Goal: Task Accomplishment & Management: Manage account settings

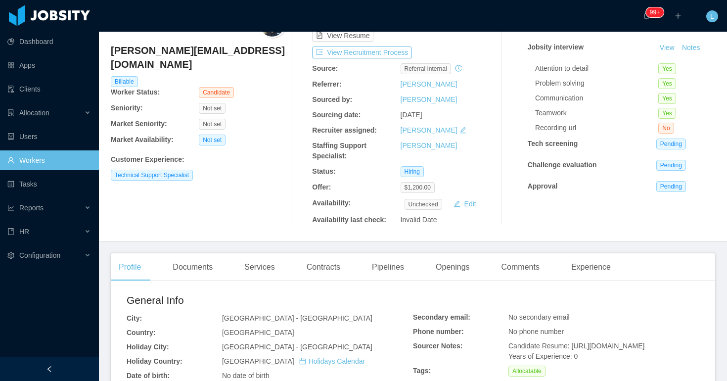
scroll to position [95, 0]
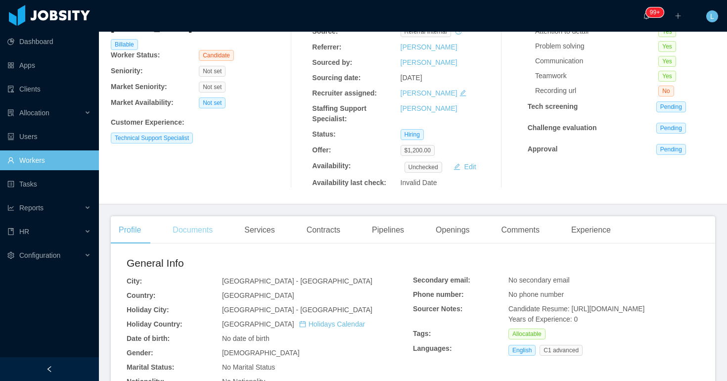
click at [199, 233] on div "Documents" at bounding box center [193, 230] width 56 height 28
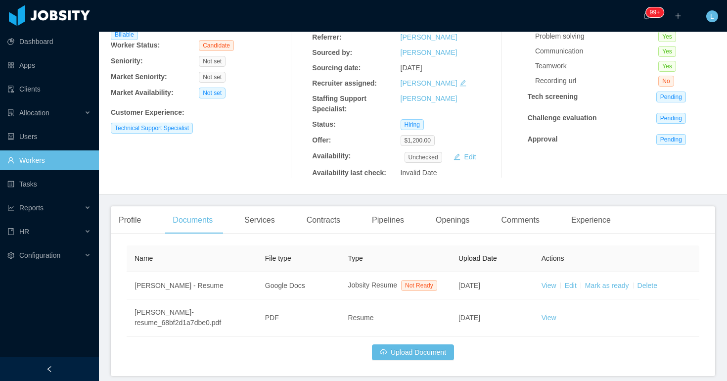
scroll to position [106, 0]
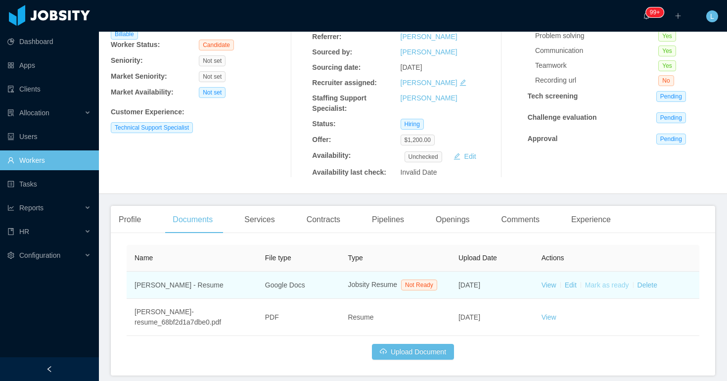
click at [596, 289] on link "Mark as ready" at bounding box center [607, 285] width 44 height 8
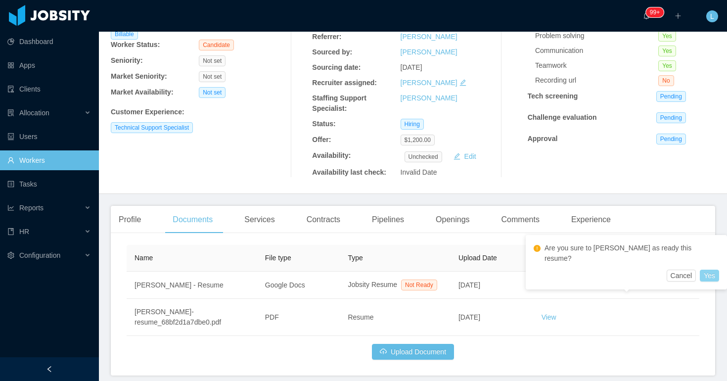
click at [699, 269] on button "Yes" at bounding box center [708, 275] width 19 height 12
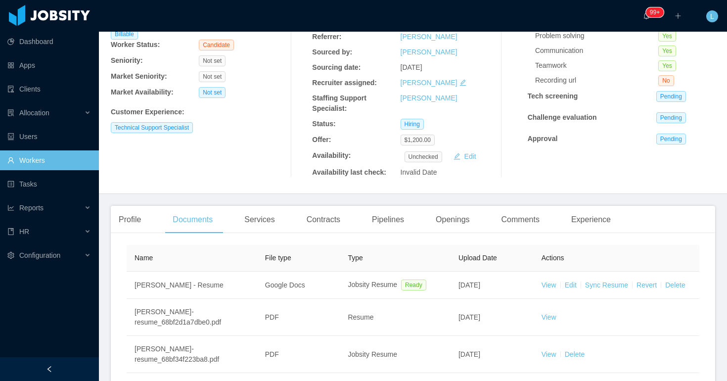
scroll to position [0, 0]
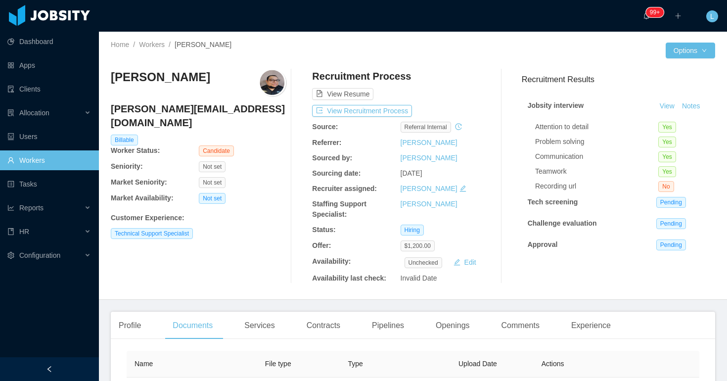
click at [695, 114] on div "Jobsity interview View Notes Attention to detail Yes Problem solving Yes Commun…" at bounding box center [618, 175] width 193 height 172
click at [695, 112] on button "Notes" at bounding box center [691, 106] width 26 height 12
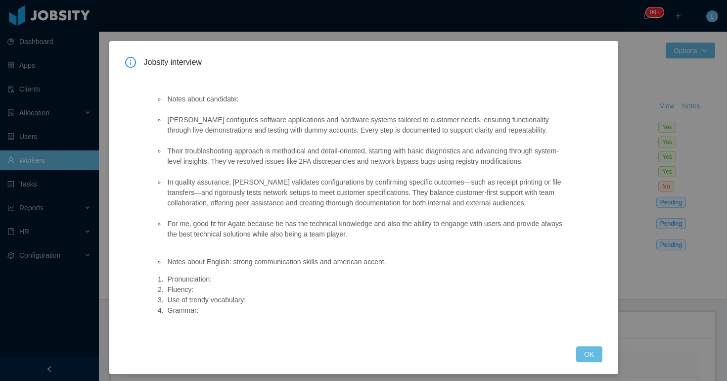
scroll to position [10, 0]
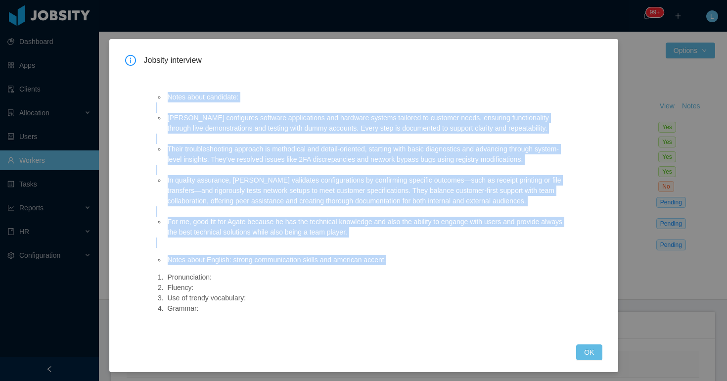
drag, startPoint x: 395, startPoint y: 263, endPoint x: 162, endPoint y: 111, distance: 278.3
click at [162, 111] on div "Notes about candidate: [PERSON_NAME] configures software applications and hardw…" at bounding box center [363, 201] width 439 height 262
copy div "Lorem ipsum dolorsita: Cons adipiscing elitsedd eiusmodtempo inc utlabore etdol…"
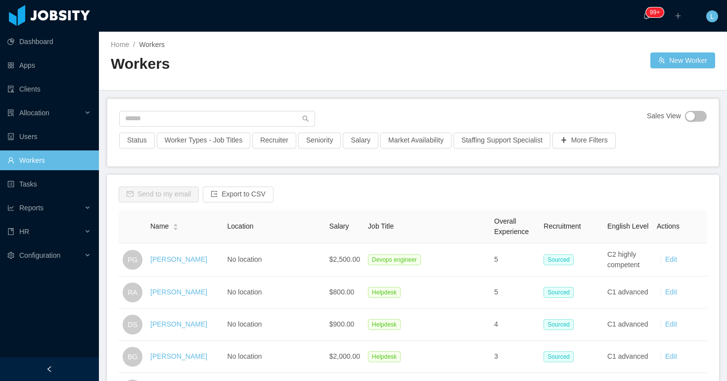
click at [53, 122] on li "Allocation" at bounding box center [49, 114] width 99 height 22
click at [64, 115] on div "Allocation" at bounding box center [49, 113] width 99 height 20
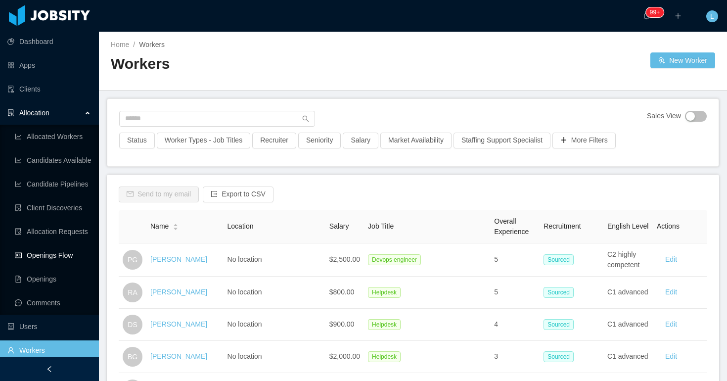
click at [57, 249] on link "Openings Flow" at bounding box center [53, 255] width 76 height 20
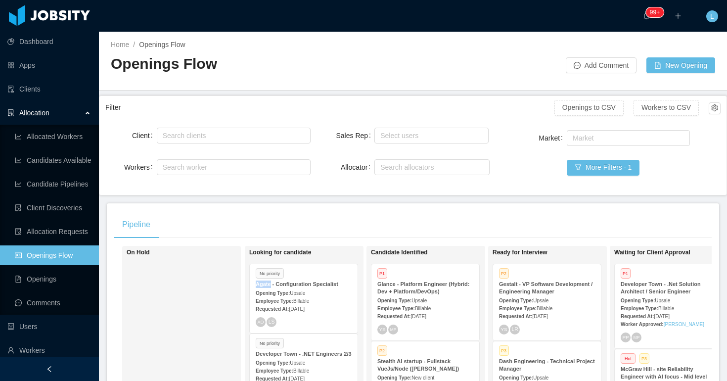
click at [311, 290] on div "Opening Type: Upsale" at bounding box center [304, 292] width 96 height 10
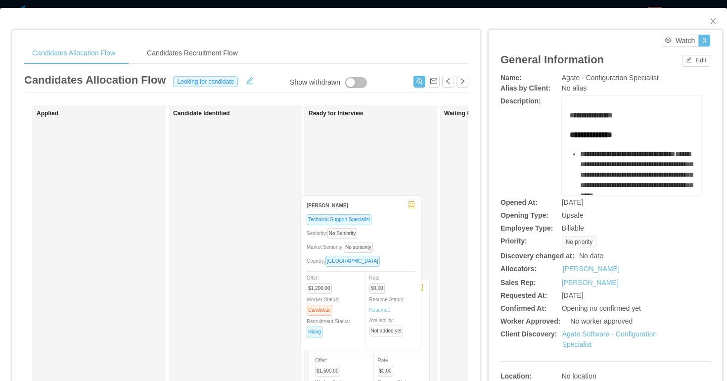
drag, startPoint x: 244, startPoint y: 131, endPoint x: 371, endPoint y: 204, distance: 146.4
click at [371, 204] on div "Applied Candidate Identified Juan Marmol Technical Support Specialist Seniority…" at bounding box center [246, 356] width 444 height 502
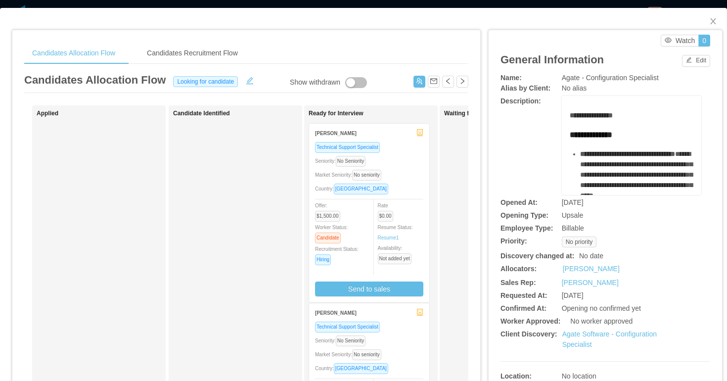
click at [400, 162] on div "Seniority: No Seniority" at bounding box center [369, 160] width 108 height 11
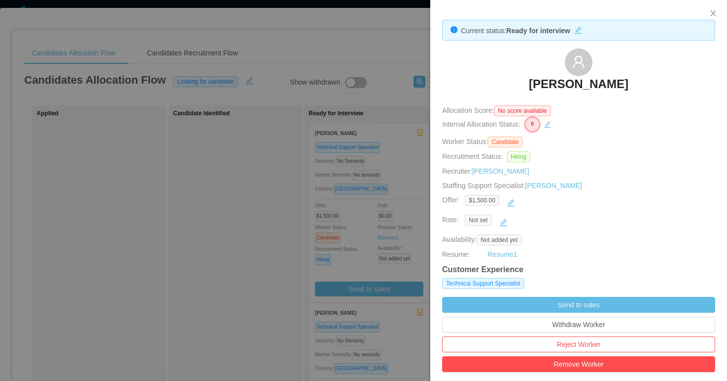
scroll to position [61, 0]
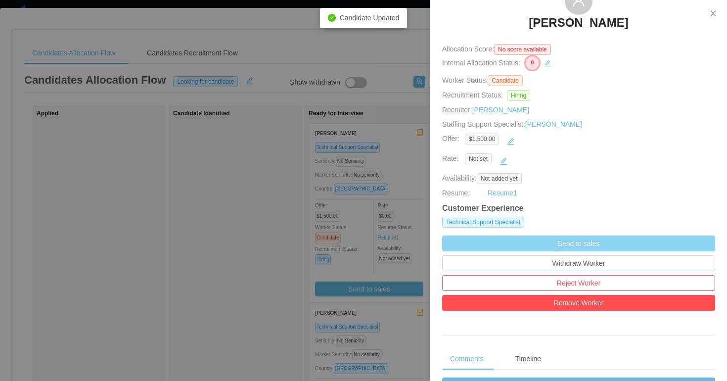
click at [526, 248] on button "Send to sales" at bounding box center [578, 243] width 273 height 16
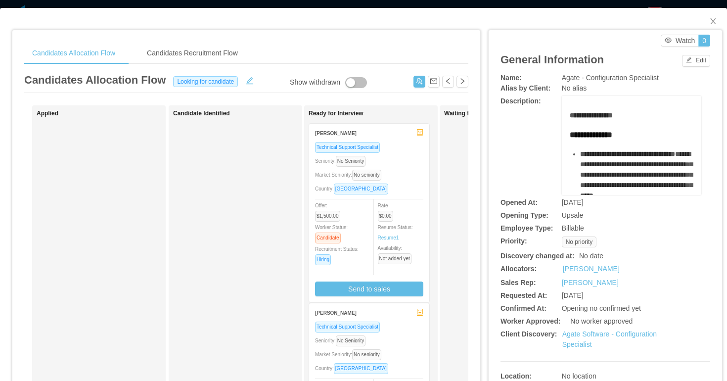
click at [413, 179] on div "Market Seniority: No seniority" at bounding box center [369, 174] width 108 height 11
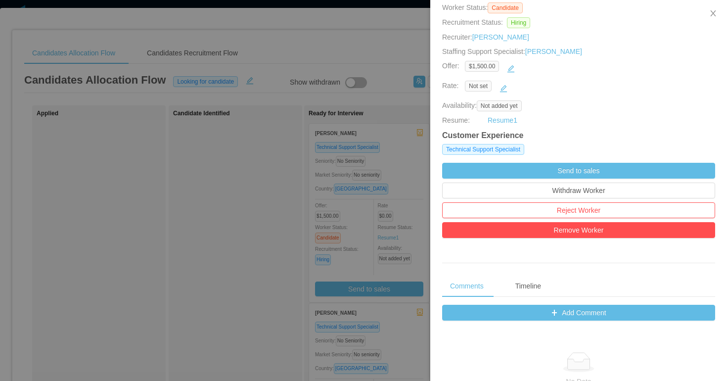
scroll to position [51, 0]
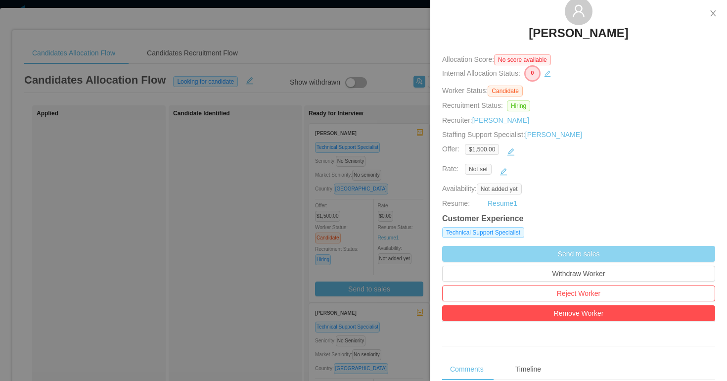
click at [537, 252] on button "Send to sales" at bounding box center [578, 254] width 273 height 16
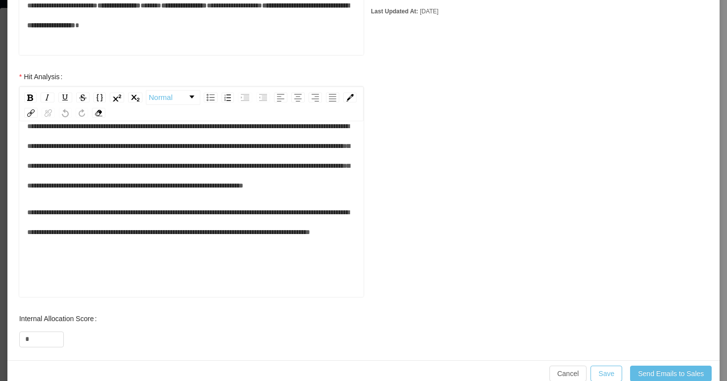
scroll to position [356, 0]
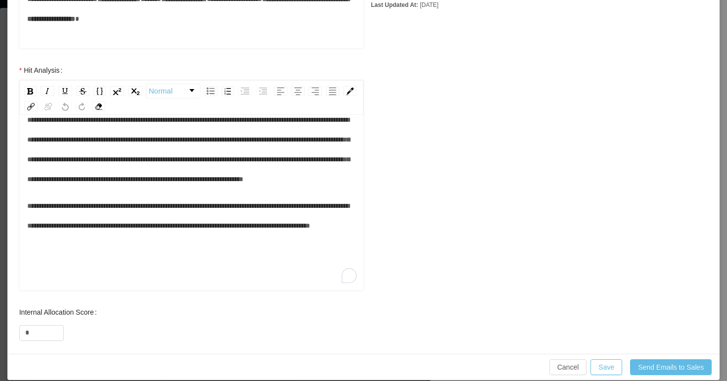
click at [189, 235] on div "**********" at bounding box center [191, 216] width 329 height 40
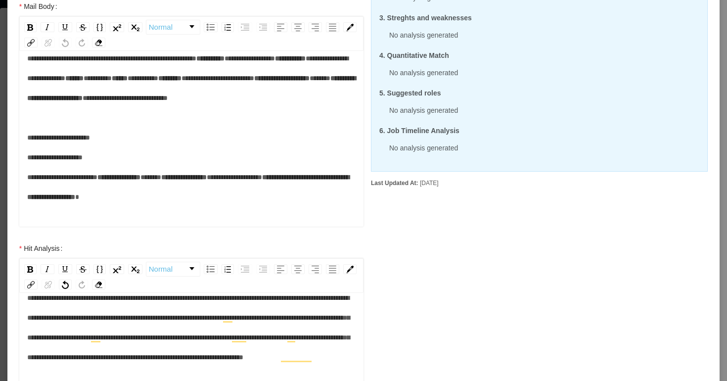
scroll to position [367, 0]
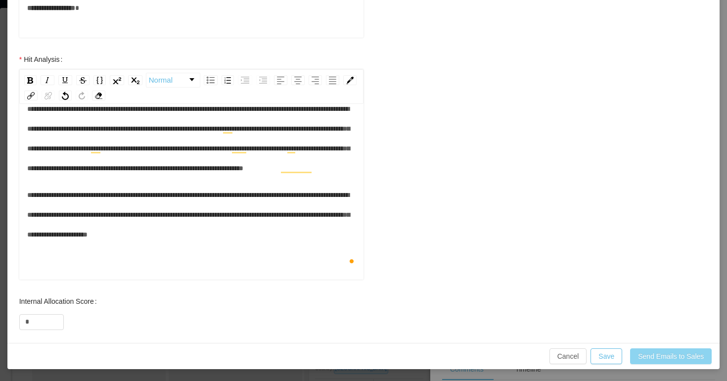
click at [640, 353] on button "Send Emails to Sales" at bounding box center [671, 356] width 82 height 16
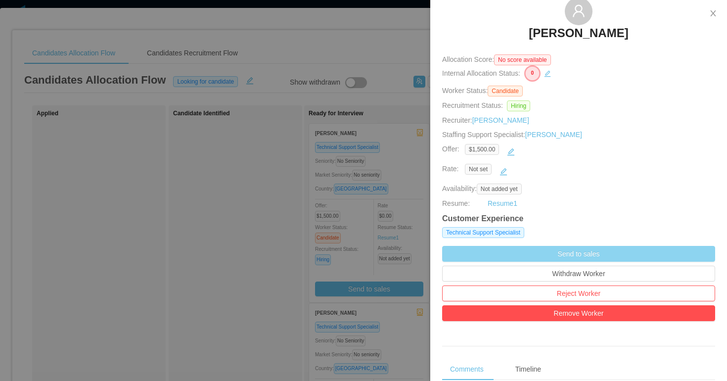
scroll to position [317, 0]
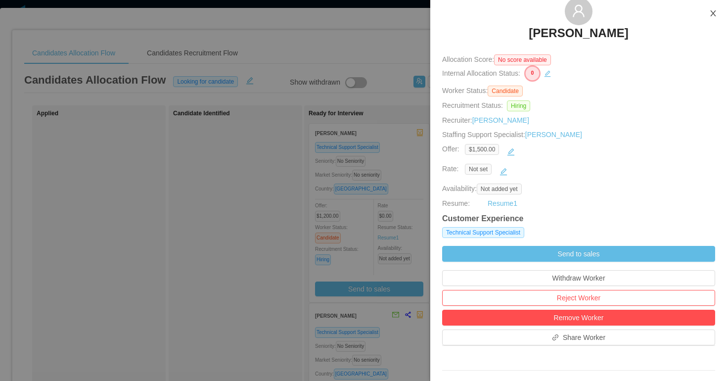
click at [717, 14] on button "Close" at bounding box center [713, 14] width 28 height 28
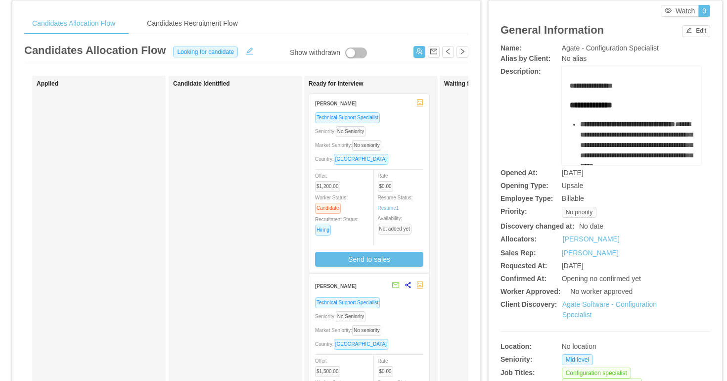
scroll to position [31, 0]
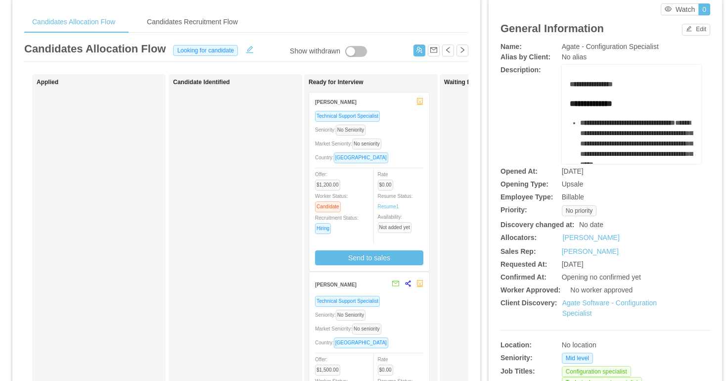
click at [419, 138] on div "Market Seniority: No seniority" at bounding box center [369, 143] width 108 height 11
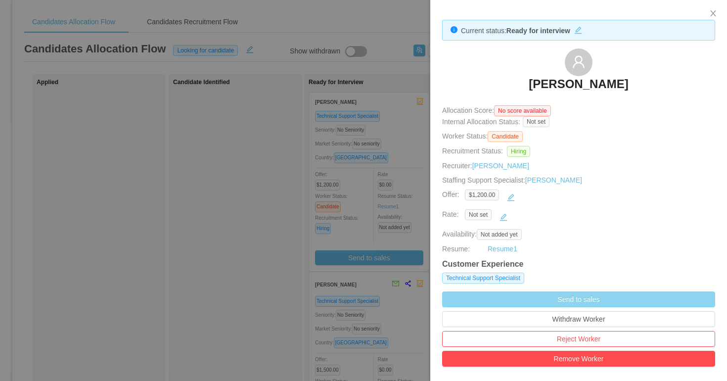
click at [518, 293] on button "Send to sales" at bounding box center [578, 299] width 273 height 16
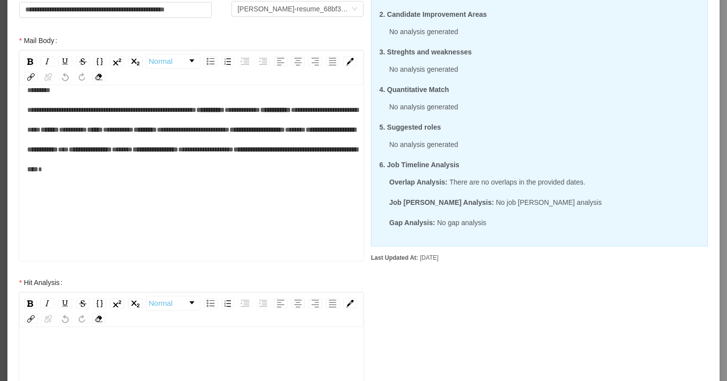
scroll to position [154, 0]
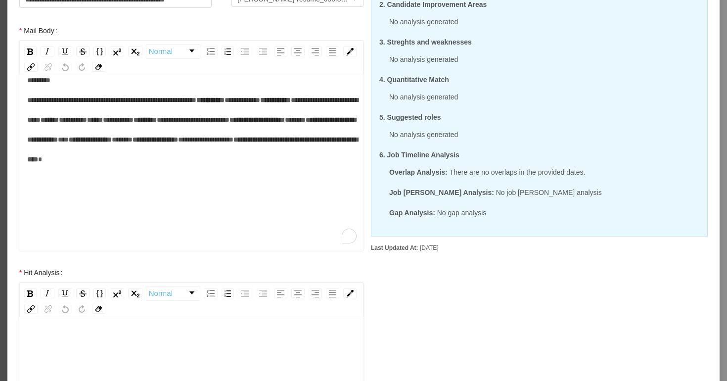
click at [285, 123] on span "*****" at bounding box center [295, 119] width 21 height 7
drag, startPoint x: 136, startPoint y: 162, endPoint x: 169, endPoint y: 167, distance: 32.9
click at [81, 143] on span "*" at bounding box center [75, 139] width 11 height 7
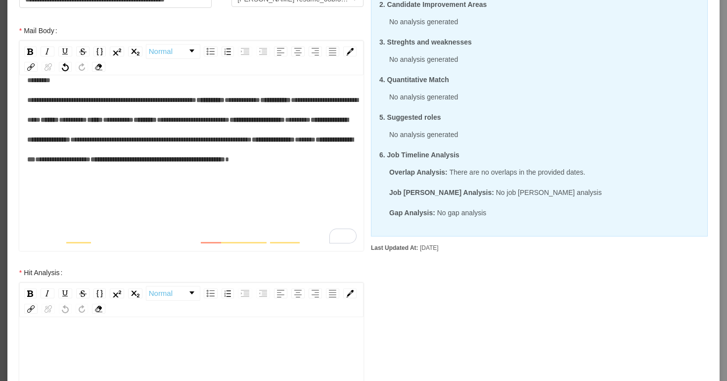
click at [295, 143] on span "*****" at bounding box center [305, 139] width 21 height 7
drag, startPoint x: 157, startPoint y: 203, endPoint x: 96, endPoint y: 203, distance: 60.3
click at [97, 189] on div "**********" at bounding box center [191, 129] width 329 height 119
click at [97, 340] on div "rdw-editor" at bounding box center [191, 344] width 329 height 20
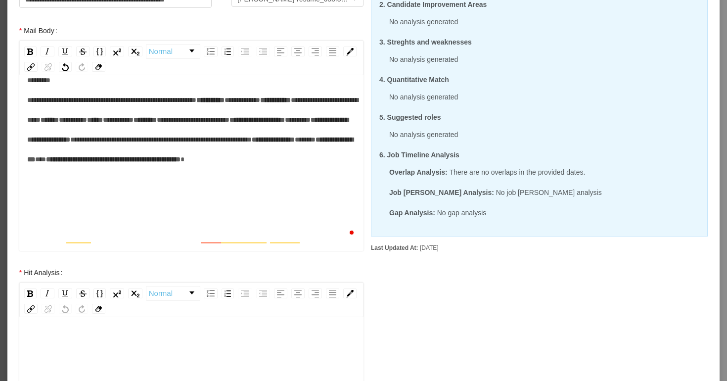
paste div "To enrich screen reader interactions, please activate Accessibility in Grammarl…"
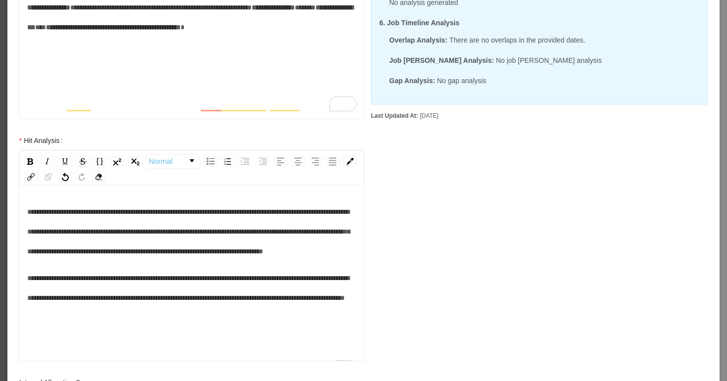
scroll to position [302, 0]
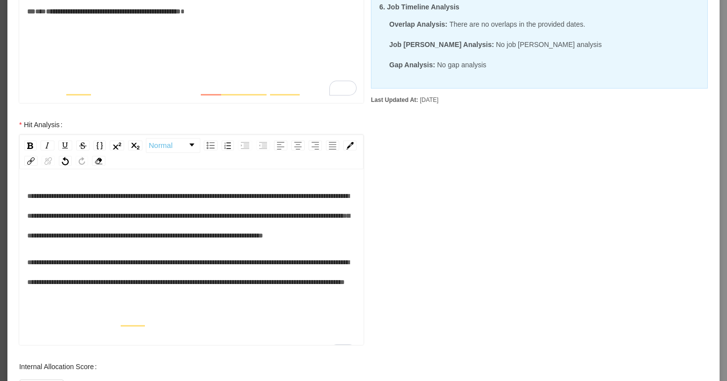
click at [37, 198] on span "**********" at bounding box center [188, 215] width 322 height 46
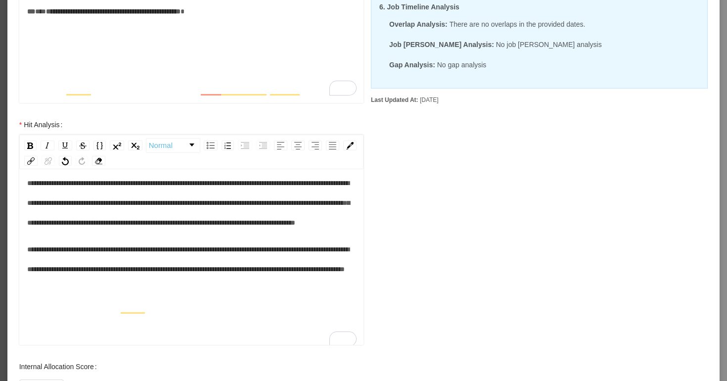
scroll to position [21, 0]
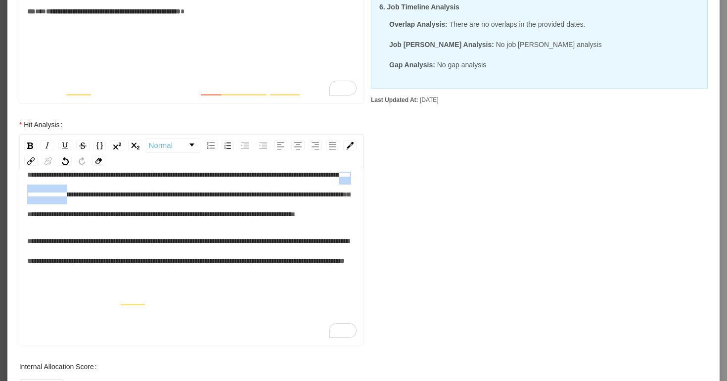
drag, startPoint x: 181, startPoint y: 196, endPoint x: 116, endPoint y: 197, distance: 64.8
click at [116, 197] on span "**********" at bounding box center [188, 194] width 322 height 46
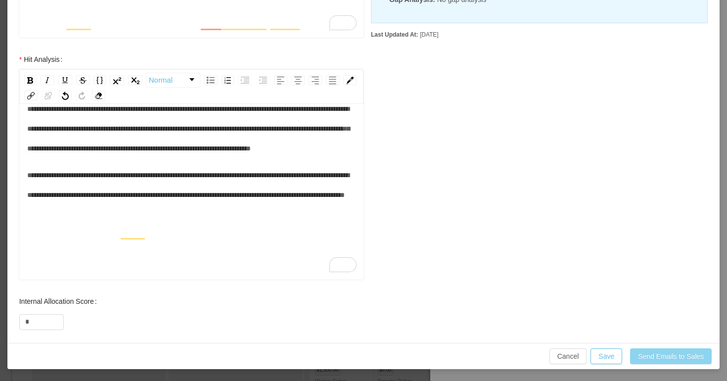
click at [655, 356] on button "Send Emails to Sales" at bounding box center [671, 356] width 82 height 16
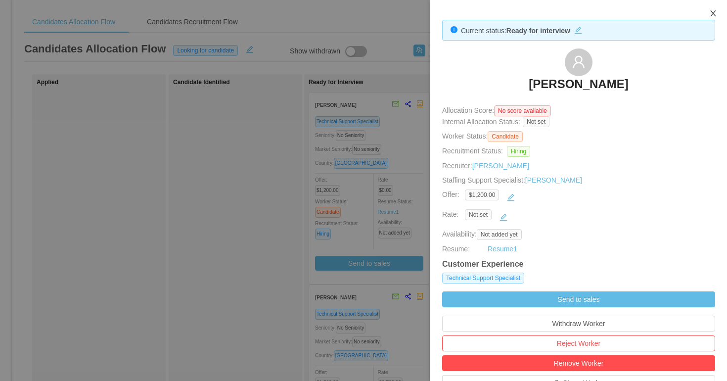
click at [712, 12] on icon "icon: close" at bounding box center [713, 13] width 8 height 8
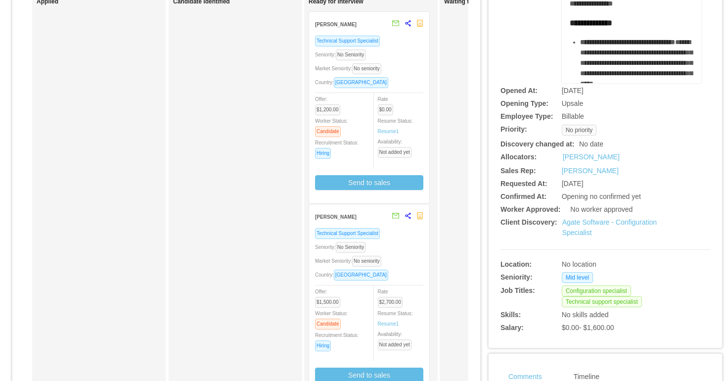
scroll to position [140, 0]
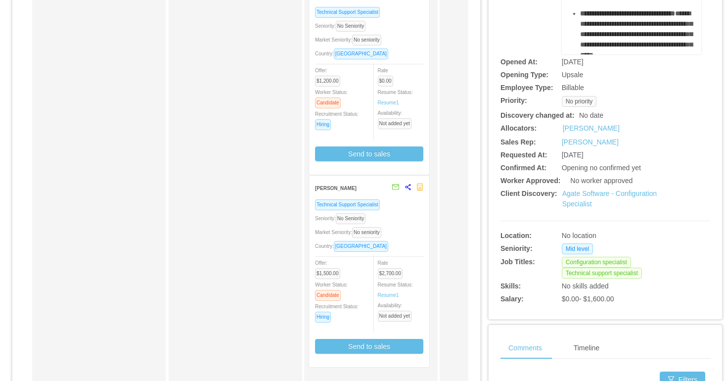
click at [409, 190] on icon "share-alt" at bounding box center [407, 186] width 7 height 7
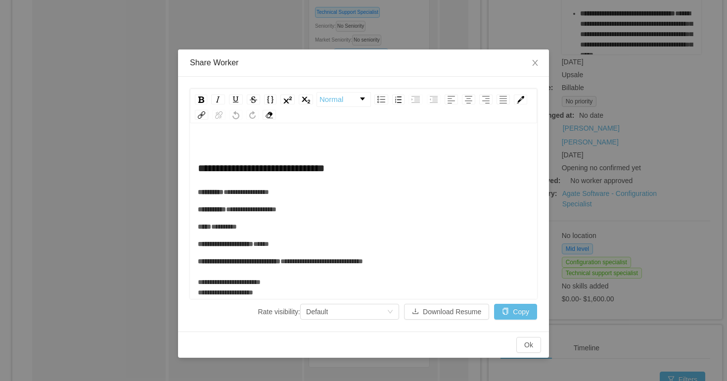
scroll to position [26, 0]
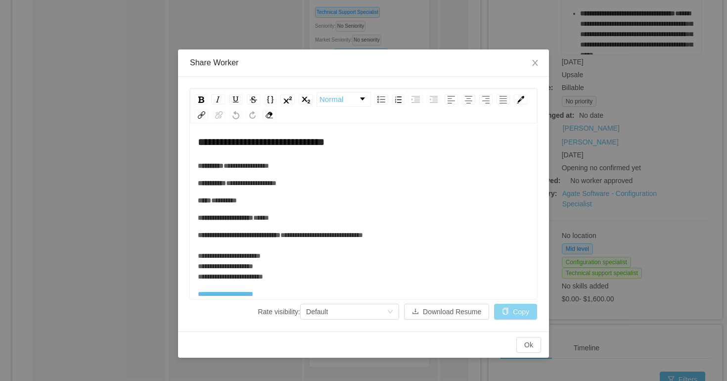
click at [510, 310] on button "Copy" at bounding box center [515, 312] width 43 height 16
click at [512, 306] on button "Copy" at bounding box center [515, 312] width 43 height 16
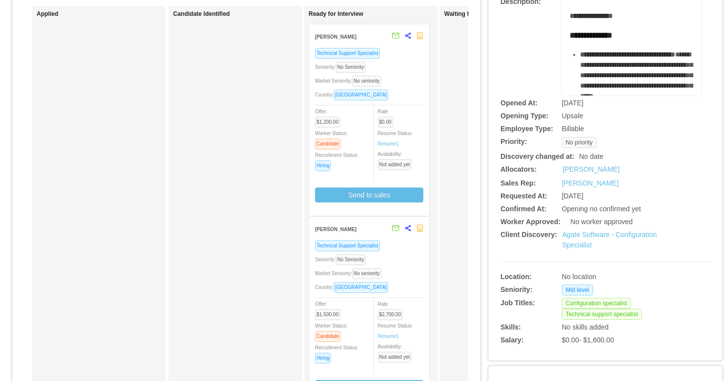
scroll to position [142, 0]
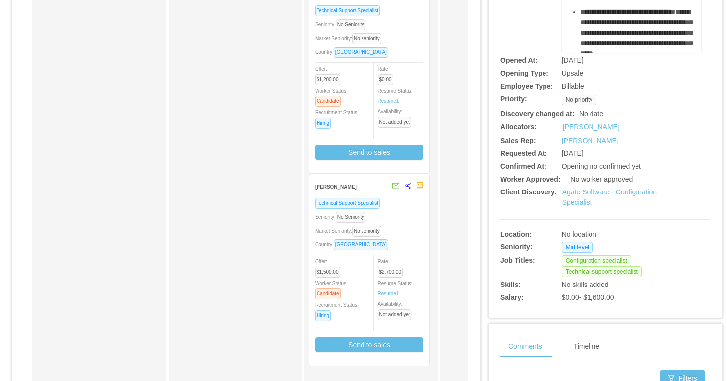
click at [409, 189] on div at bounding box center [405, 186] width 37 height 24
click at [408, 185] on icon "share-alt" at bounding box center [407, 185] width 7 height 7
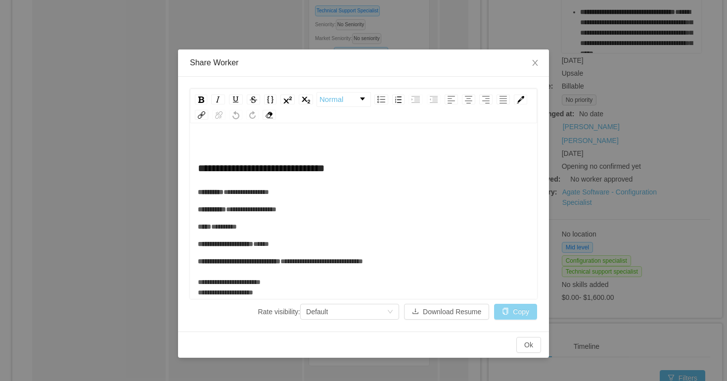
click at [512, 311] on button "Copy" at bounding box center [515, 312] width 43 height 16
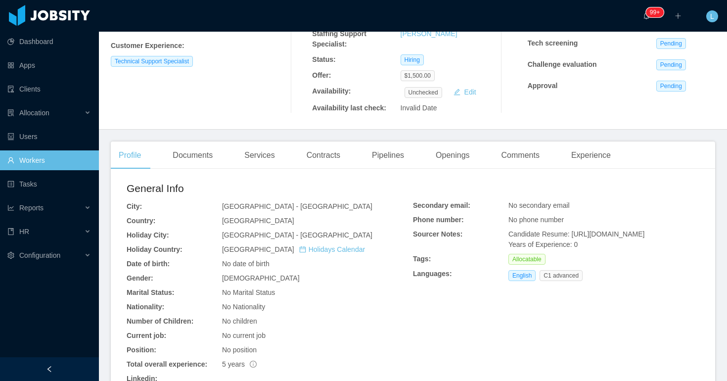
scroll to position [171, 0]
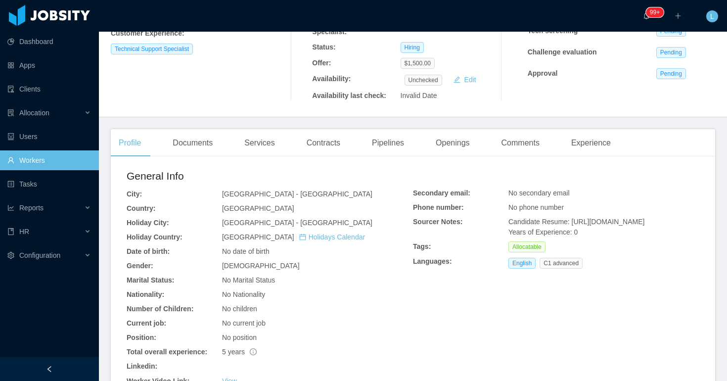
drag, startPoint x: 618, startPoint y: 245, endPoint x: 572, endPoint y: 221, distance: 52.0
click at [572, 221] on div "Candidate Resume: https://storage.googleapis.com/storage-p-careers/Francisco_Jo…" at bounding box center [603, 227] width 191 height 21
copy span "https://storage.googleapis.com/storage-p-careers/Francisco_Jose_Escobar_efdaa9a…"
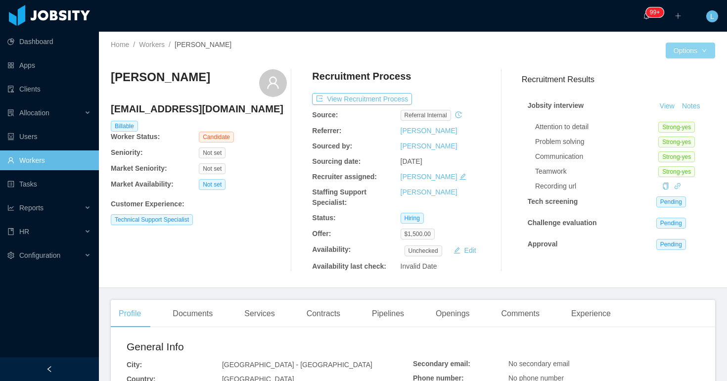
click at [692, 49] on button "Options" at bounding box center [689, 51] width 49 height 16
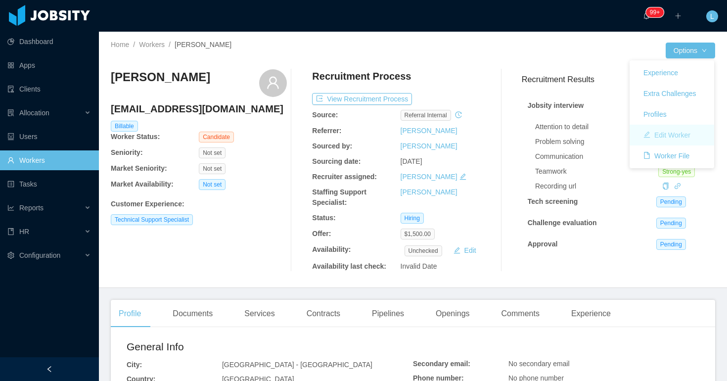
click at [661, 133] on button "Edit Worker" at bounding box center [666, 135] width 63 height 16
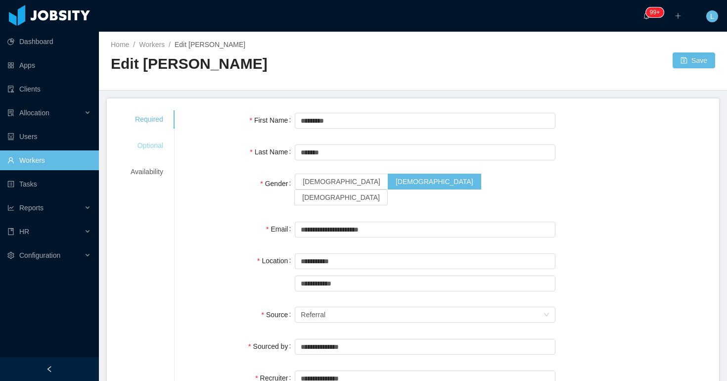
click at [150, 146] on div "Optional" at bounding box center [147, 145] width 56 height 18
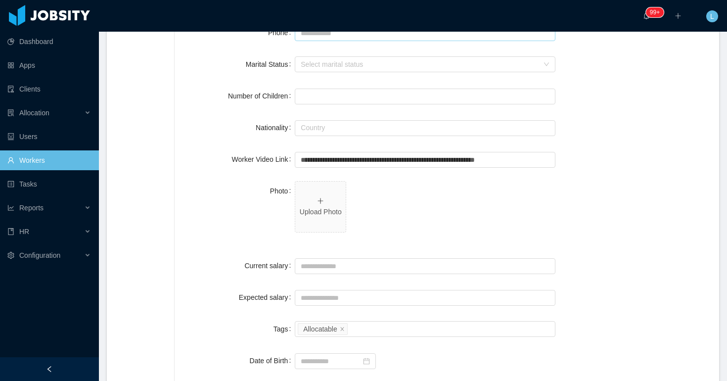
scroll to position [205, 0]
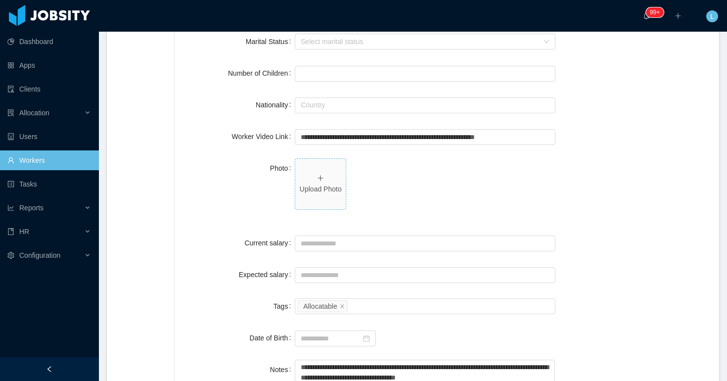
click at [323, 186] on p "Upload Photo" at bounding box center [320, 189] width 43 height 10
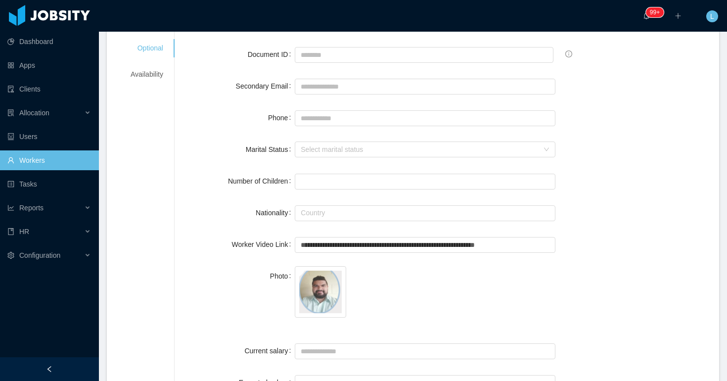
scroll to position [0, 0]
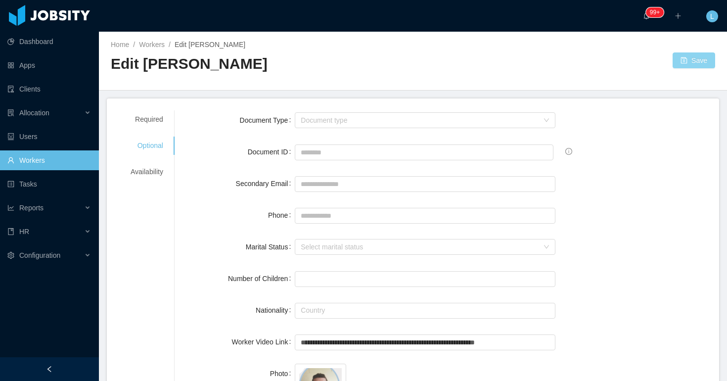
click at [707, 60] on button "Save" at bounding box center [693, 60] width 43 height 16
click at [147, 115] on div "Required" at bounding box center [147, 119] width 56 height 18
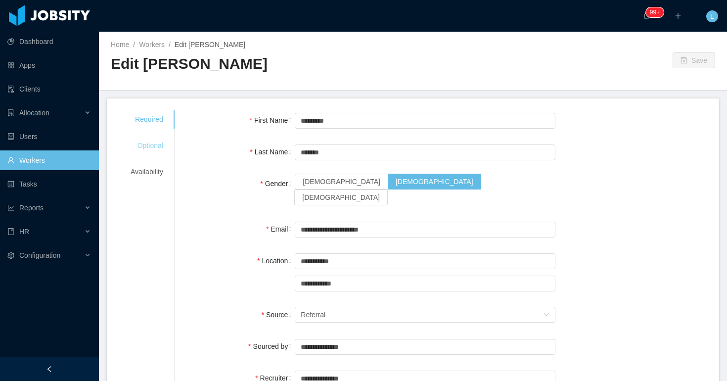
click at [150, 145] on div "Optional" at bounding box center [147, 145] width 56 height 18
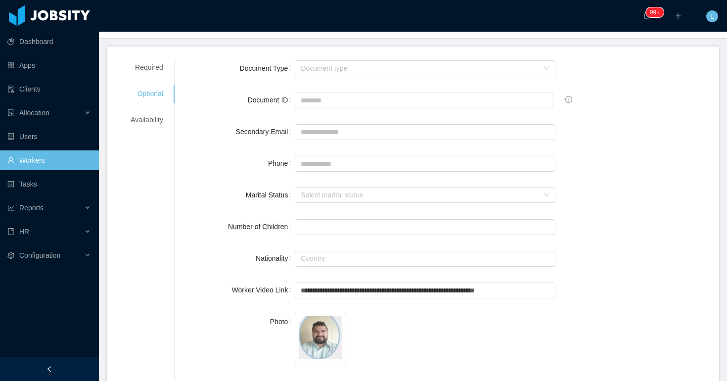
scroll to position [161, 0]
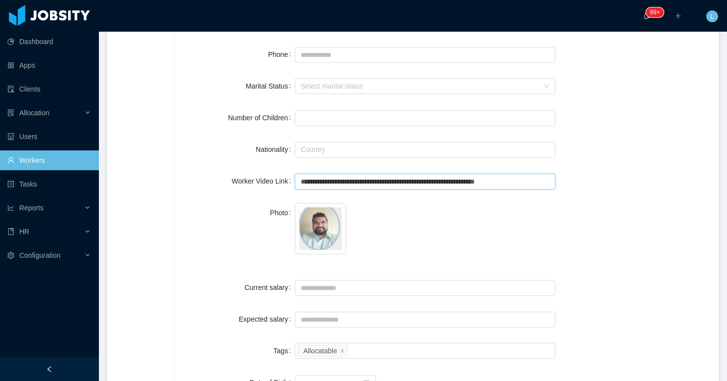
click at [407, 182] on input "**********" at bounding box center [425, 182] width 261 height 16
click at [561, 238] on div "Photo Captura de pantalla 2025-09-08 a la(s) 17.03.52.png" at bounding box center [446, 234] width 521 height 63
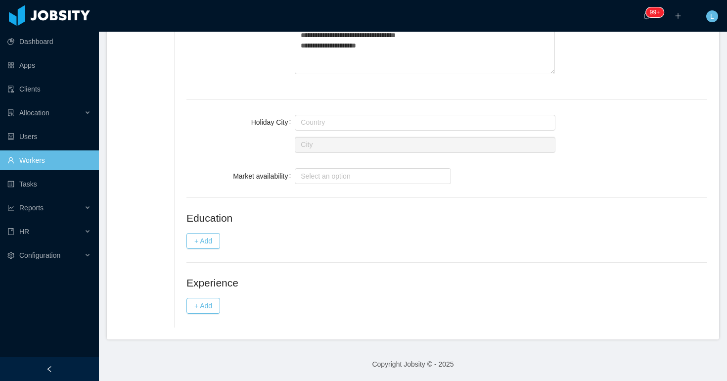
scroll to position [413, 0]
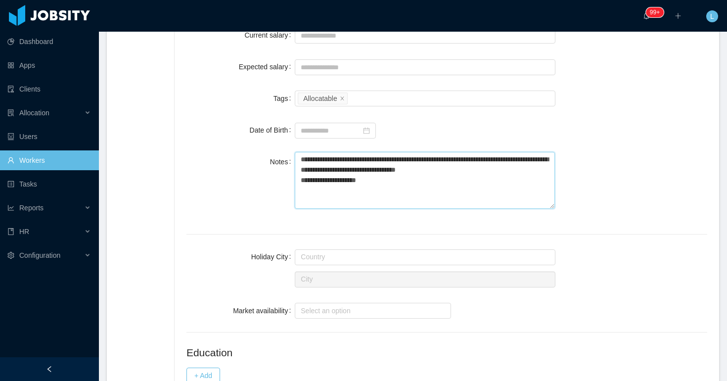
drag, startPoint x: 348, startPoint y: 179, endPoint x: 365, endPoint y: 161, distance: 25.9
click at [365, 161] on textarea "**********" at bounding box center [425, 180] width 260 height 57
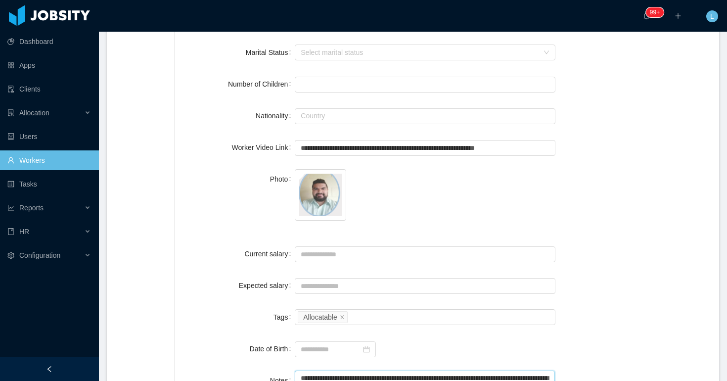
scroll to position [0, 0]
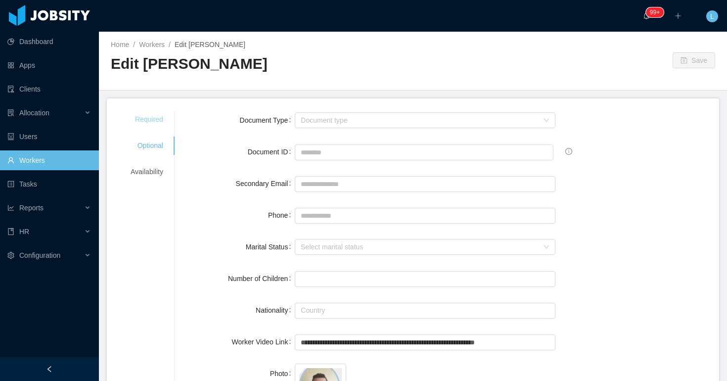
click at [151, 123] on div "Required" at bounding box center [147, 119] width 56 height 18
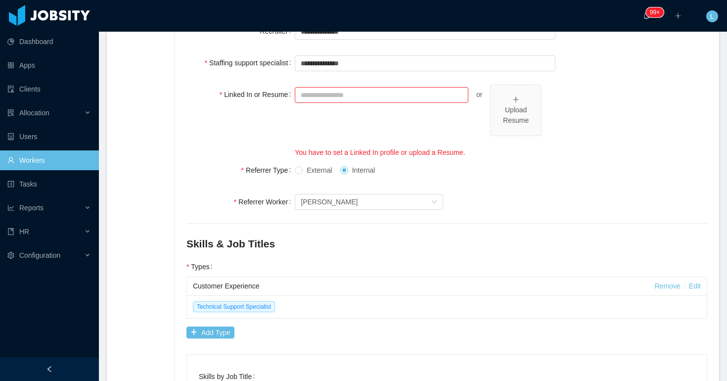
scroll to position [347, 0]
click at [523, 94] on div "Upload Resume" at bounding box center [515, 109] width 43 height 31
click at [522, 191] on div "Search workers... Joshua Platero" at bounding box center [425, 201] width 261 height 20
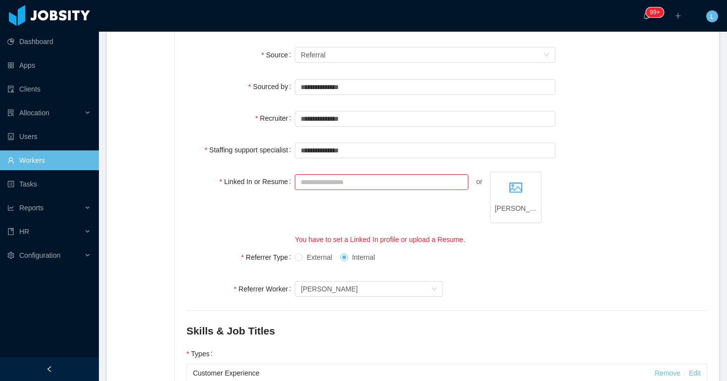
scroll to position [278, 0]
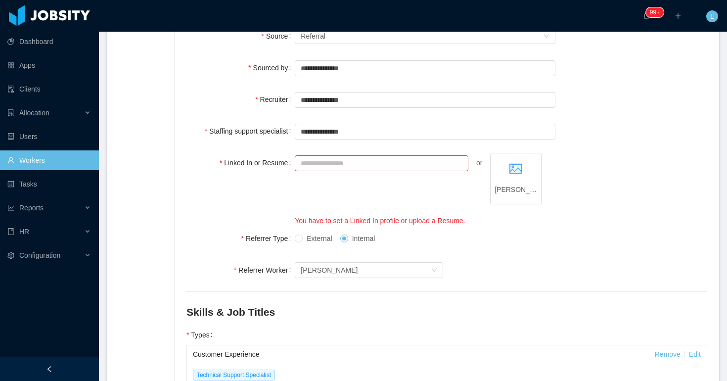
click at [586, 260] on div "Referrer Worker Search workers... Joshua Platero" at bounding box center [446, 270] width 521 height 20
click at [364, 155] on input "Linked In or Resume" at bounding box center [382, 163] width 174 height 16
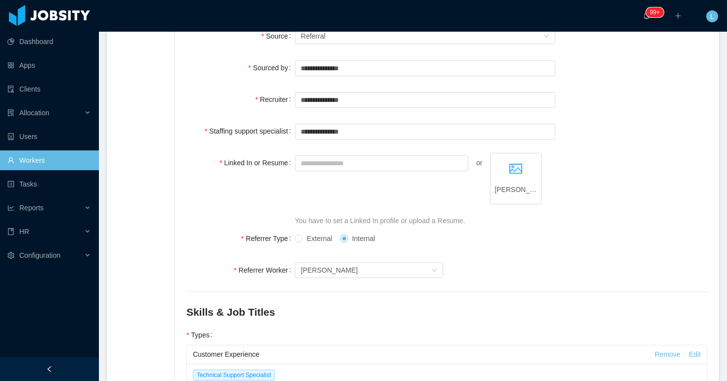
click at [309, 166] on div "or Francisco Jose Escobar.pdf You have to set a Linked In profile or upload a R…" at bounding box center [425, 189] width 261 height 73
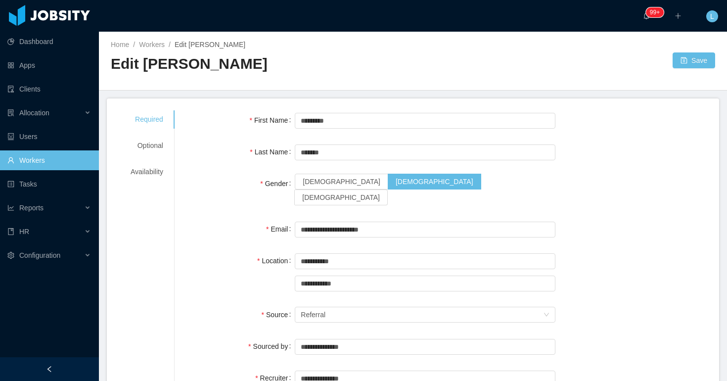
click at [717, 62] on div "Home / Workers / Edit Francisco Fuentes / Edit Francisco Fuentes Save" at bounding box center [413, 61] width 628 height 59
click at [701, 62] on button "Save" at bounding box center [693, 60] width 43 height 16
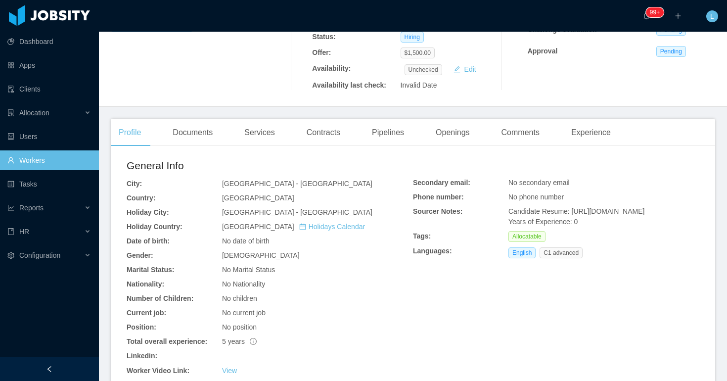
scroll to position [210, 0]
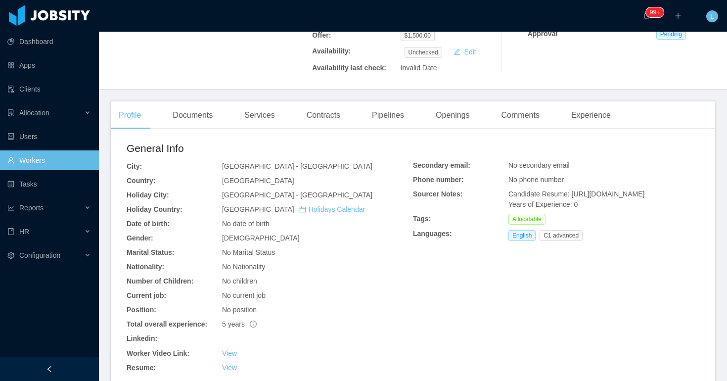
drag, startPoint x: 617, startPoint y: 217, endPoint x: 572, endPoint y: 195, distance: 50.0
click at [572, 195] on div "Candidate Resume: https://storage.googleapis.com/storage-p-careers/Francisco_Jo…" at bounding box center [603, 199] width 191 height 21
copy span "https://storage.googleapis.com/storage-p-careers/Francisco_Jose_Escobar_efdaa9a…"
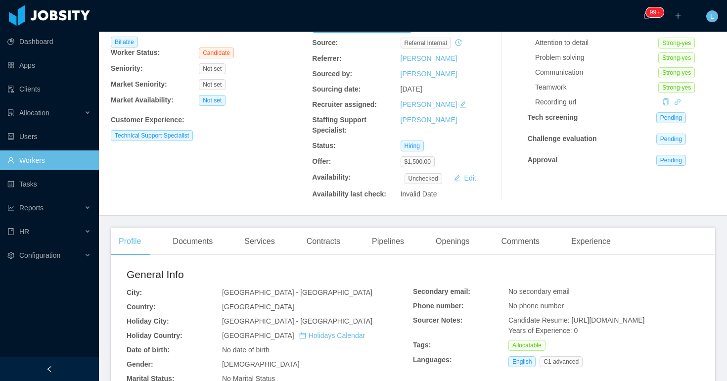
scroll to position [0, 0]
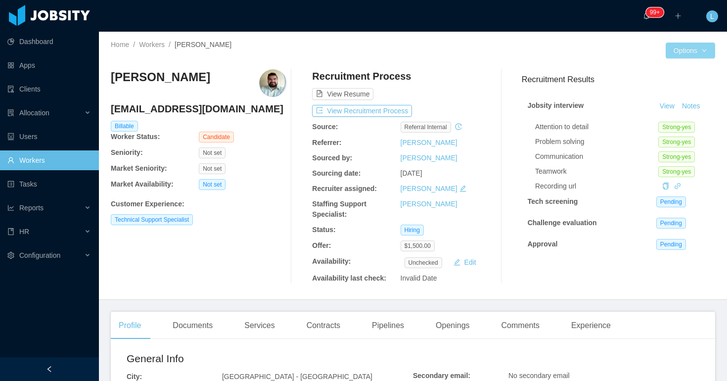
click at [690, 48] on button "Options" at bounding box center [689, 51] width 49 height 16
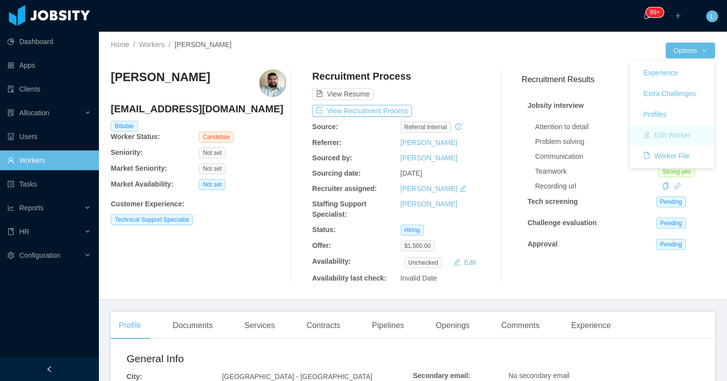
click at [657, 128] on button "Edit Worker" at bounding box center [666, 135] width 63 height 16
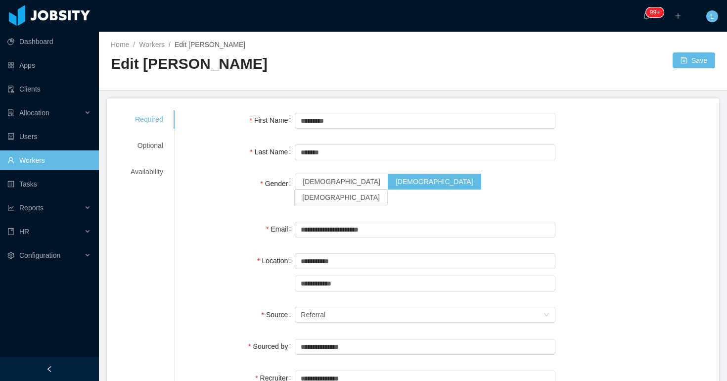
scroll to position [6, 0]
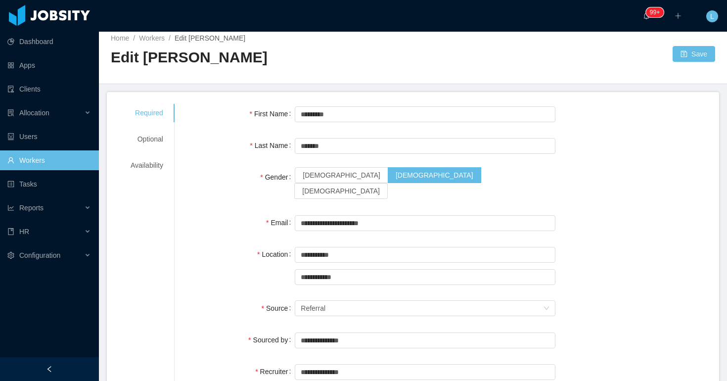
click at [141, 127] on div "Required Optional Availability" at bounding box center [147, 139] width 56 height 71
click at [141, 138] on div "Optional" at bounding box center [147, 139] width 56 height 18
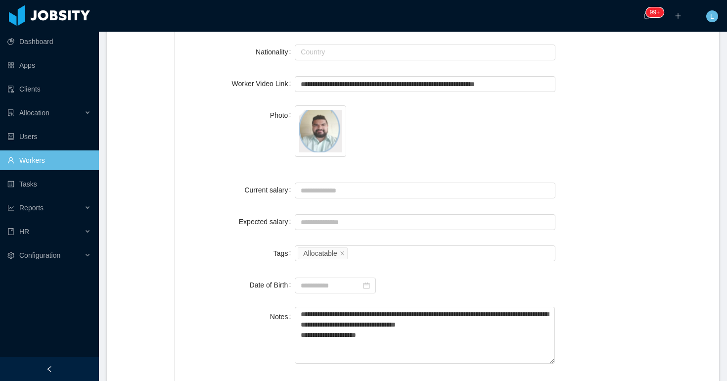
scroll to position [279, 0]
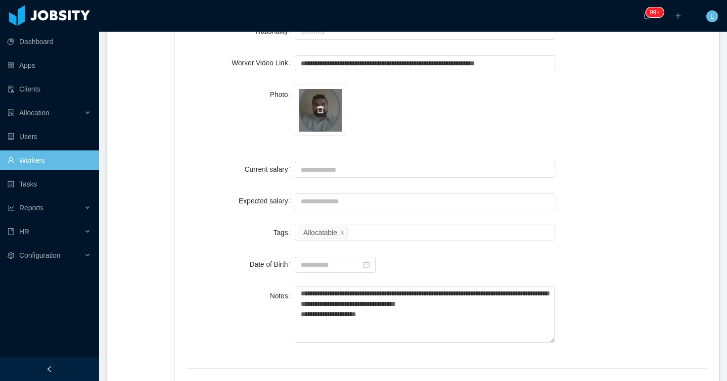
click at [321, 113] on icon "icon: delete" at bounding box center [320, 109] width 7 height 7
click at [322, 113] on p "Upload Photo" at bounding box center [320, 115] width 43 height 10
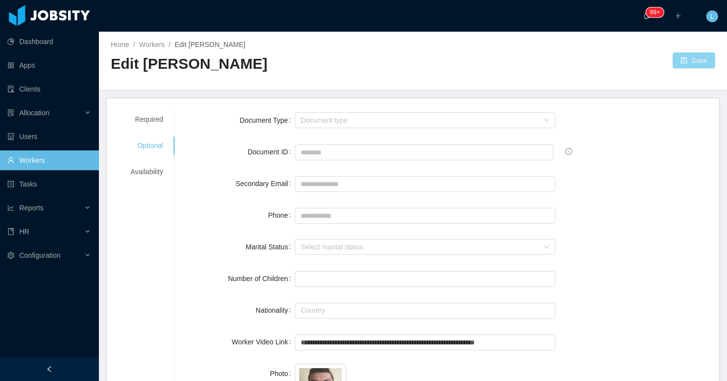
click at [683, 60] on button "Save" at bounding box center [693, 60] width 43 height 16
